Goal: Transaction & Acquisition: Subscribe to service/newsletter

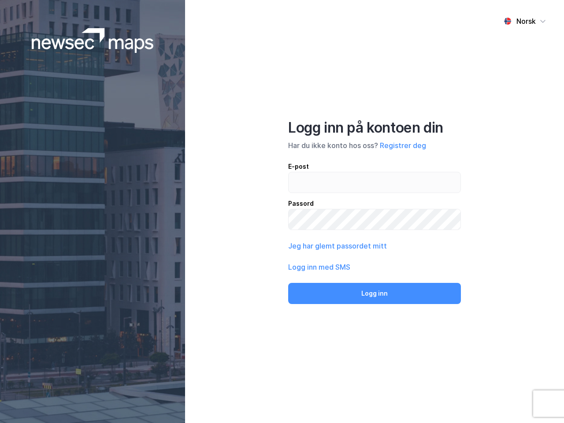
click at [282, 211] on div "Norsk Logg inn på kontoen din Har du ikke konto hos oss? Registrer deg E-post P…" at bounding box center [374, 211] width 379 height 423
click at [92, 41] on img at bounding box center [93, 40] width 122 height 25
click at [524, 21] on div "Norsk" at bounding box center [525, 21] width 19 height 11
click at [402, 145] on button "Registrer deg" at bounding box center [403, 145] width 46 height 11
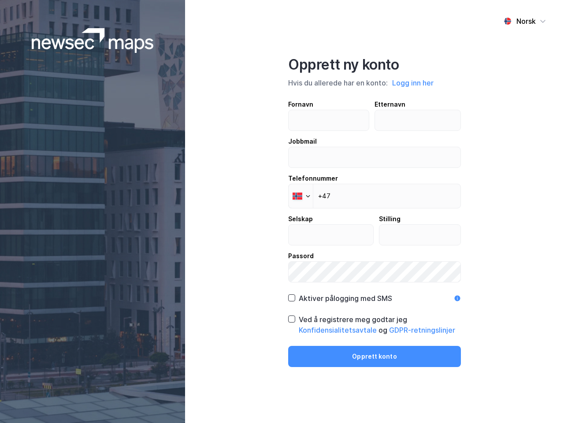
click at [336, 246] on div "Fornavn Etternavn Jobbmail Telefonnummer Phone +47 Selskap Stilling Passord" at bounding box center [374, 190] width 173 height 183
click at [374, 293] on div "Opprett ny konto Hvis du allerede har en konto: Logg inn her Fornavn Etternavn …" at bounding box center [374, 211] width 173 height 311
